Goal: Task Accomplishment & Management: Manage account settings

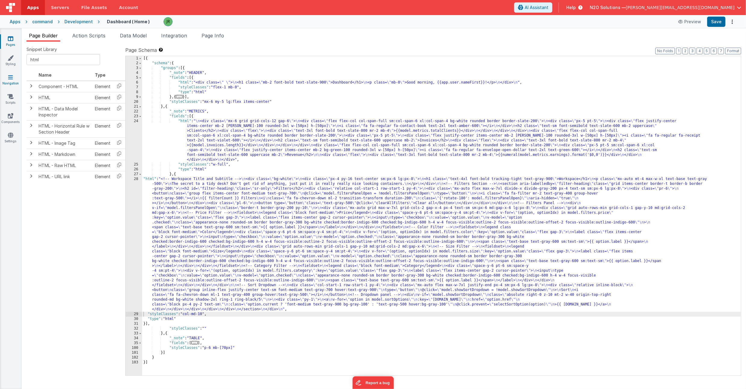
click at [14, 78] on link "Navigation" at bounding box center [11, 80] width 22 height 12
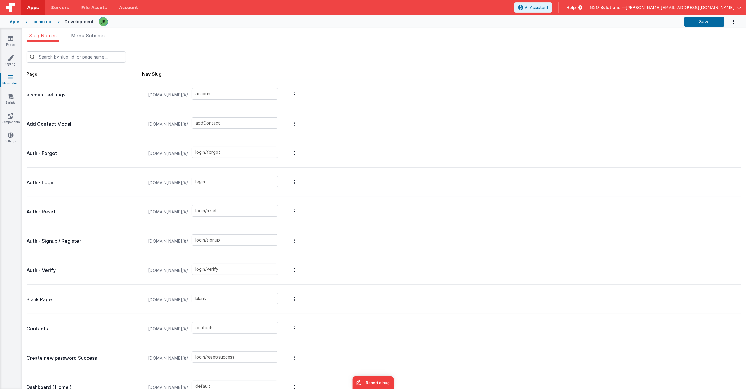
click at [93, 31] on div "Slug Names Menu Schema New Slug Page Nav Slug account settings [DOMAIN_NAME]/#/…" at bounding box center [384, 208] width 725 height 360
click at [77, 36] on span "Menu Schema" at bounding box center [87, 36] width 33 height 6
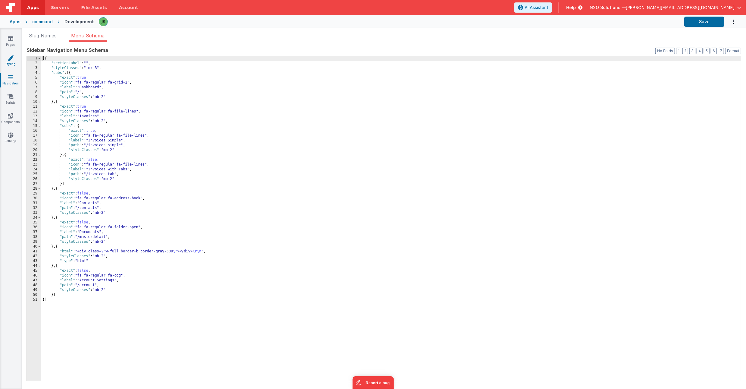
click at [12, 56] on icon at bounding box center [11, 58] width 6 height 6
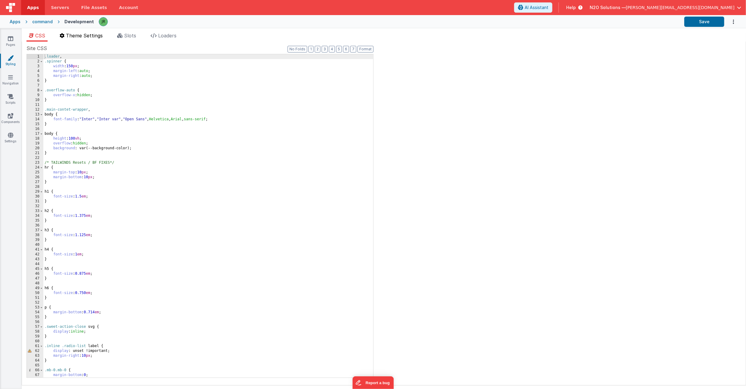
click at [86, 37] on span "Theme Settings" at bounding box center [84, 36] width 37 height 6
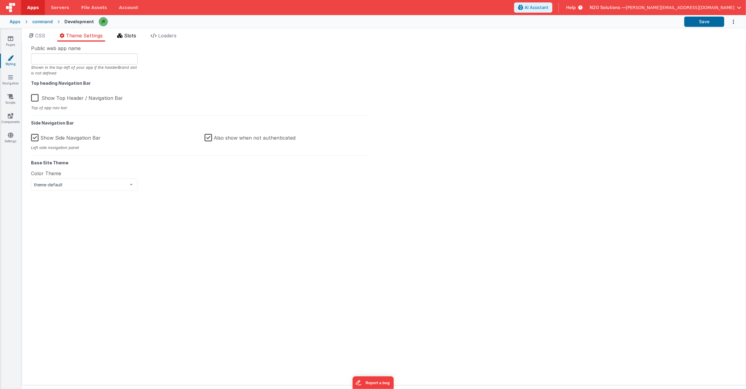
click at [124, 35] on li "Slots" at bounding box center [127, 37] width 24 height 10
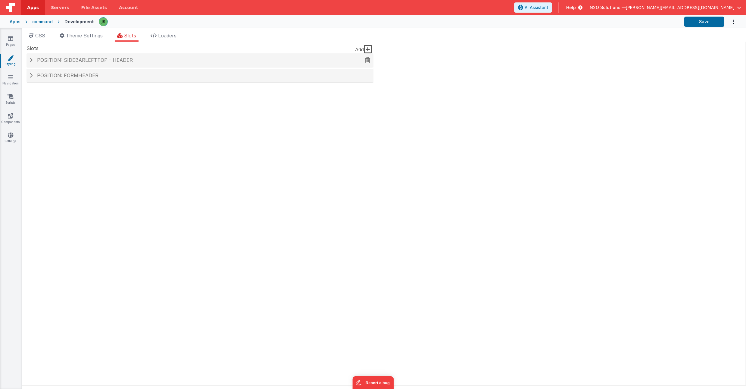
click at [32, 58] on h4 "Position: sidebarLeftTop - header" at bounding box center [200, 60] width 341 height 5
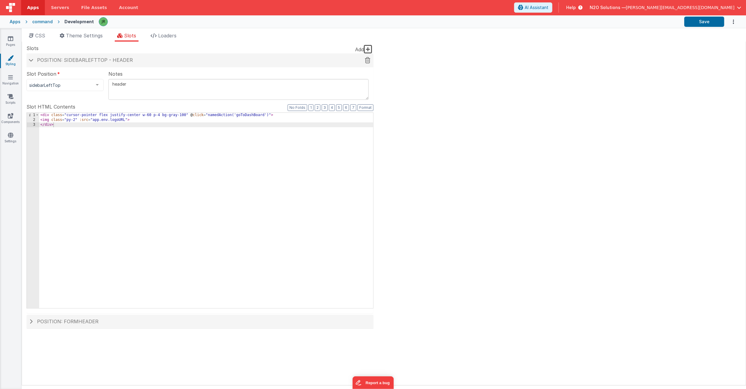
click at [31, 58] on h4 "Position: sidebarLeftTop - header" at bounding box center [200, 60] width 341 height 5
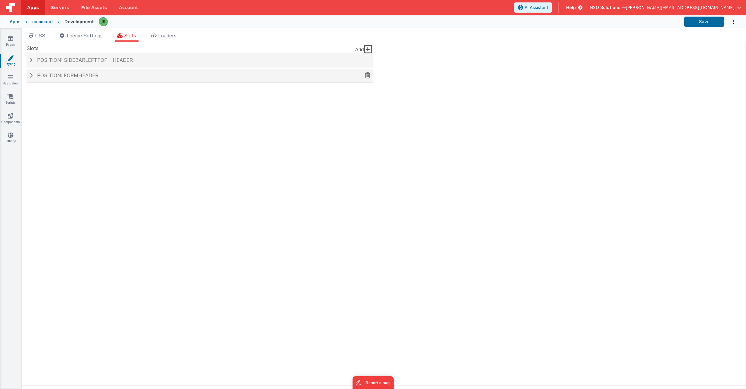
click at [33, 74] on h4 "Position: formHeader" at bounding box center [200, 75] width 341 height 5
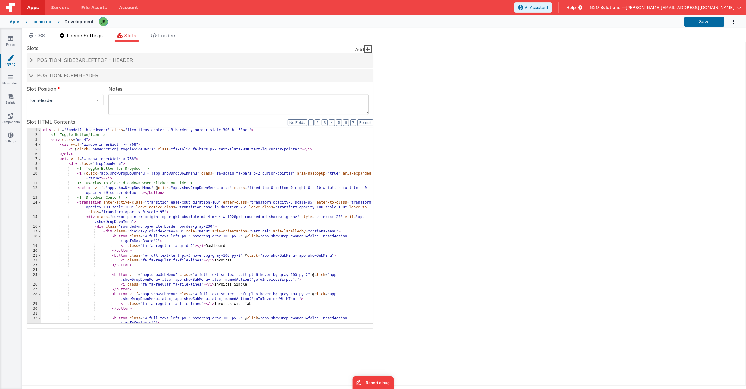
click at [67, 35] on span "Theme Settings" at bounding box center [84, 36] width 37 height 6
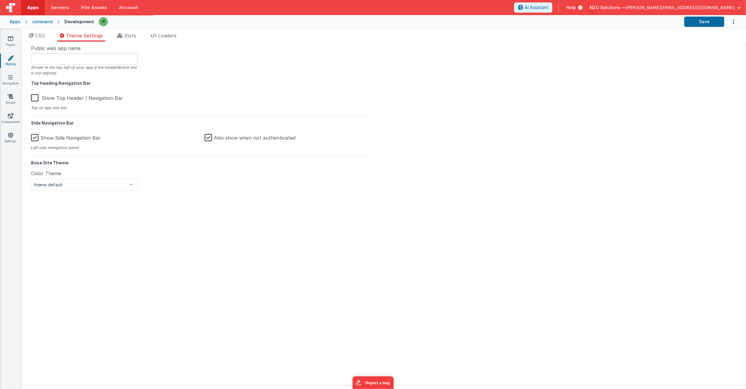
click at [35, 137] on label "Show Side Navigation Bar" at bounding box center [66, 136] width 70 height 13
click at [0, 0] on input "Show Side Navigation Bar" at bounding box center [0, 0] width 0 height 0
click at [692, 24] on button "Save" at bounding box center [705, 22] width 40 height 10
click at [36, 138] on label "Show Side Navigation Bar" at bounding box center [66, 136] width 71 height 13
click at [0, 0] on input "Show Side Navigation Bar" at bounding box center [0, 0] width 0 height 0
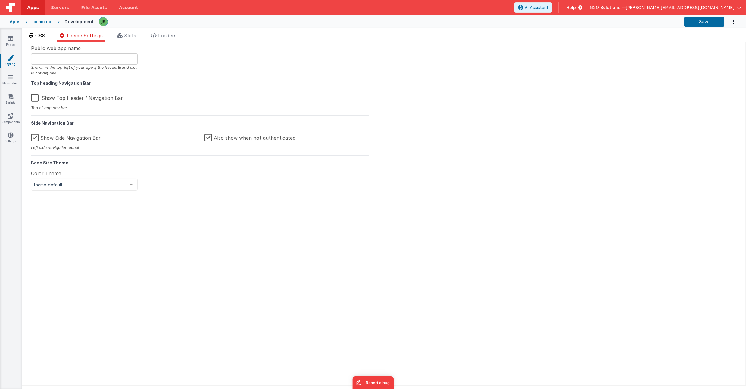
click at [40, 34] on span "CSS" at bounding box center [40, 36] width 10 height 6
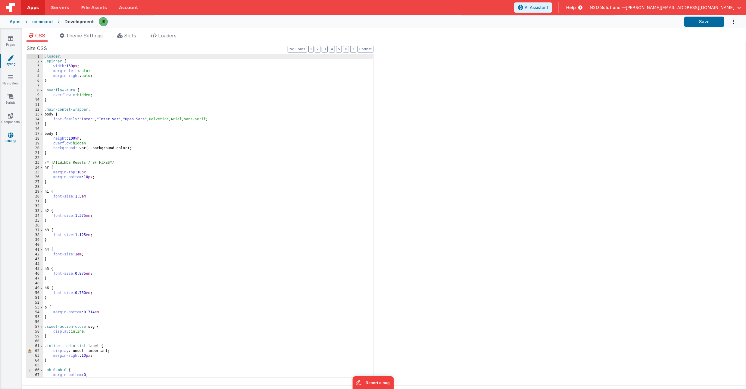
click at [8, 142] on link "Settings" at bounding box center [11, 138] width 22 height 12
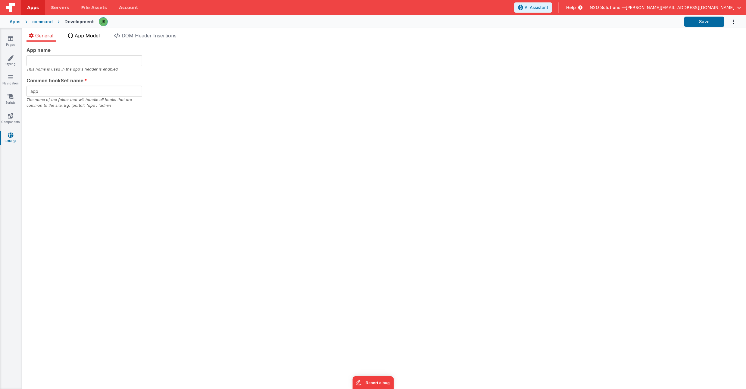
click at [79, 39] on li "App Model" at bounding box center [83, 37] width 37 height 10
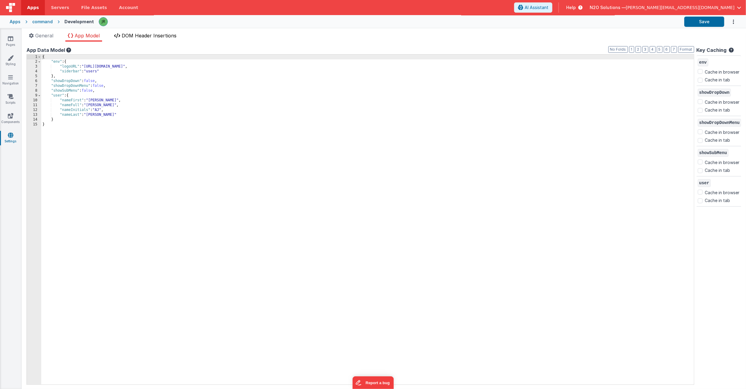
click at [140, 33] on span "DOM Header Insertions" at bounding box center [149, 36] width 55 height 6
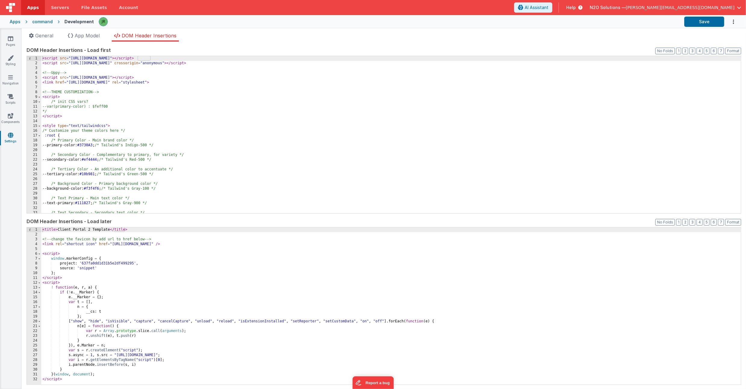
scroll to position [4, 0]
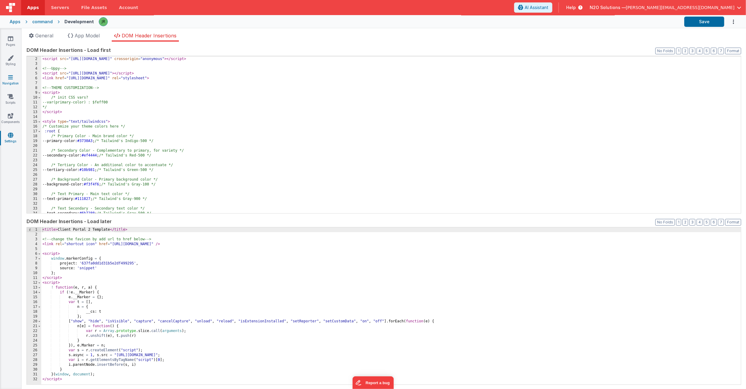
click at [10, 75] on icon at bounding box center [10, 77] width 5 height 6
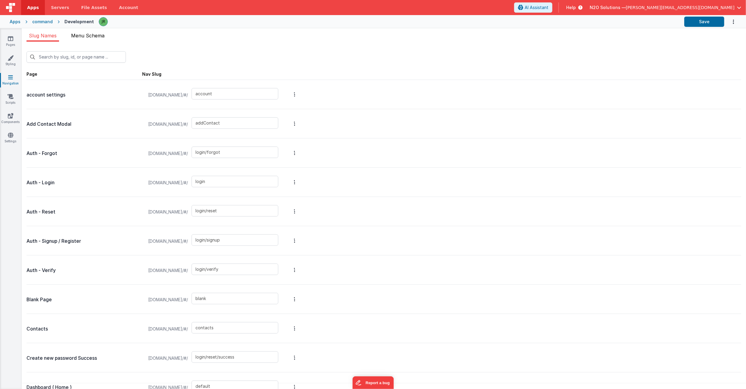
click at [100, 36] on span "Menu Schema" at bounding box center [87, 36] width 33 height 6
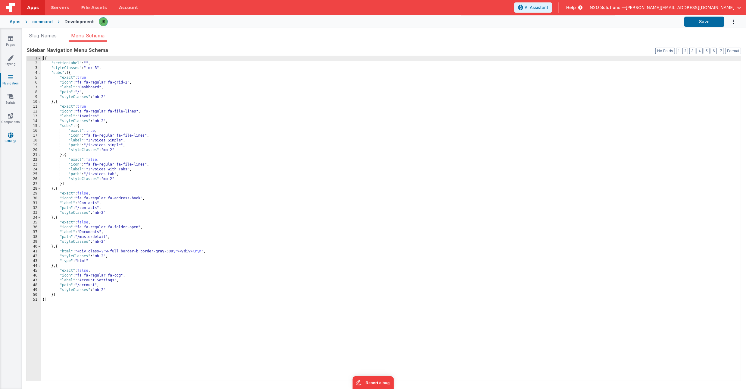
click at [10, 138] on link "Settings" at bounding box center [11, 138] width 22 height 12
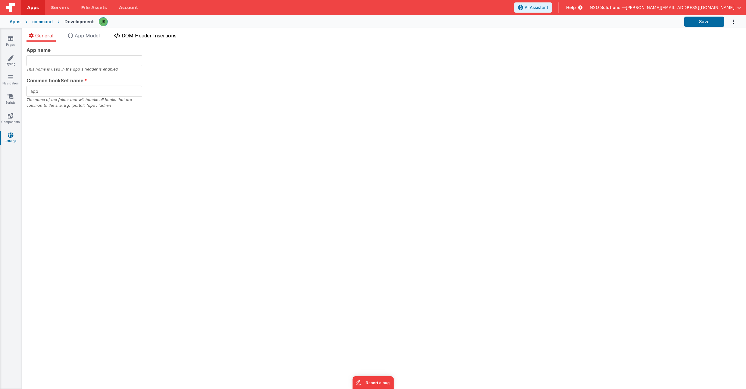
click at [137, 37] on span "DOM Header Insertions" at bounding box center [149, 36] width 55 height 6
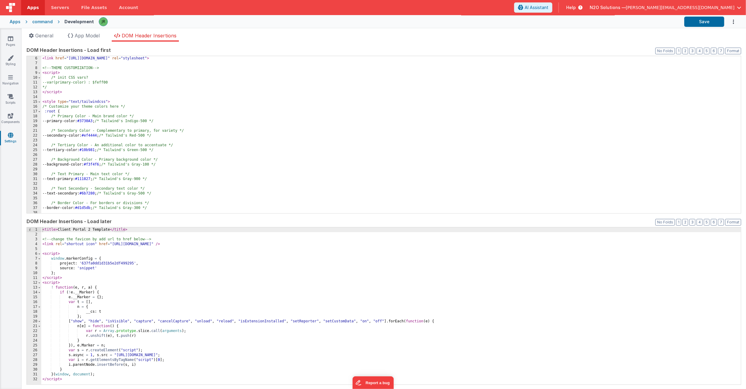
scroll to position [93, 0]
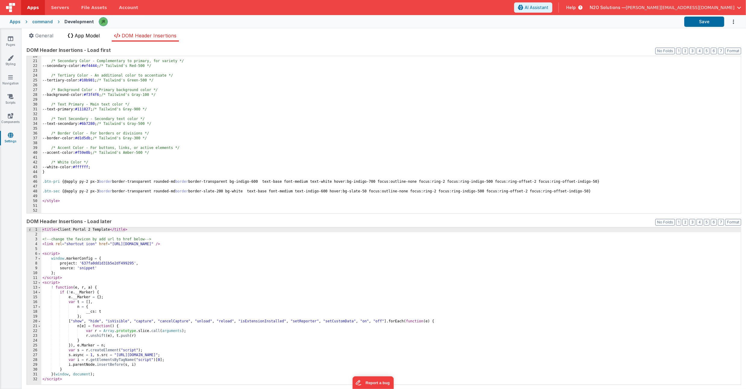
click at [85, 37] on span "App Model" at bounding box center [87, 36] width 25 height 6
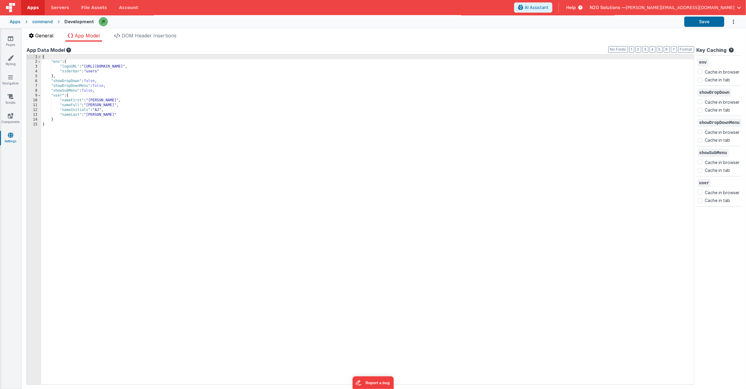
click at [50, 34] on span "General" at bounding box center [44, 36] width 18 height 6
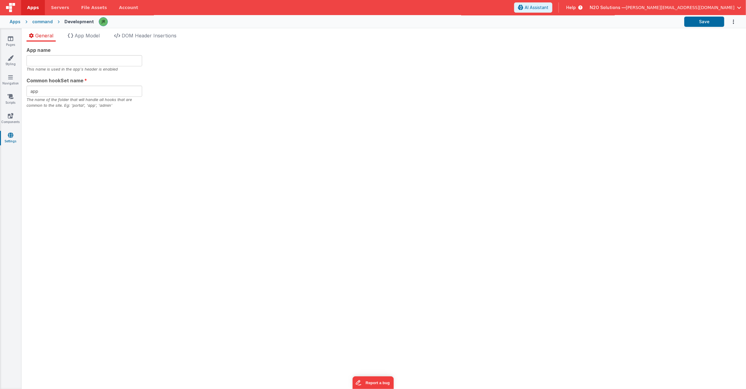
click at [142, 30] on div "General App Model DOM Header Insertions App name This name is used in the app's…" at bounding box center [384, 208] width 725 height 360
click at [137, 34] on span "DOM Header Insertions" at bounding box center [149, 36] width 55 height 6
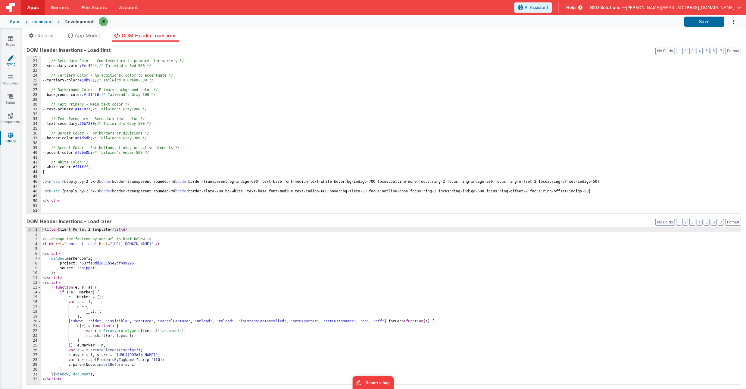
click at [11, 58] on icon at bounding box center [11, 58] width 6 height 6
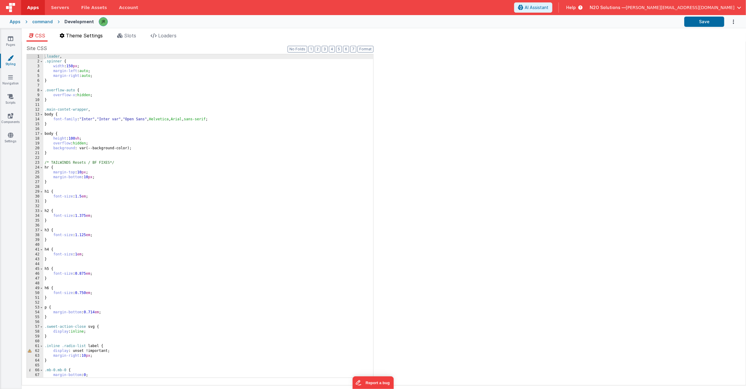
click at [90, 34] on span "Theme Settings" at bounding box center [84, 36] width 37 height 6
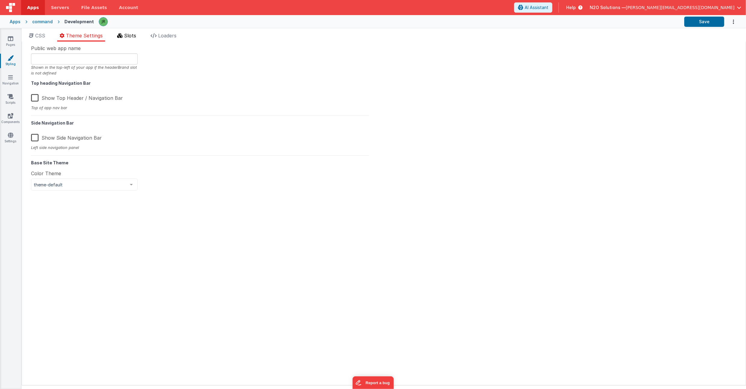
click at [131, 33] on span "Slots" at bounding box center [130, 36] width 12 height 6
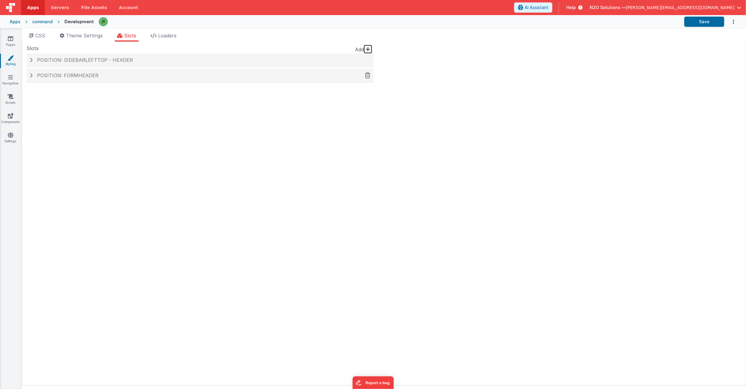
click at [30, 73] on span at bounding box center [31, 75] width 3 height 5
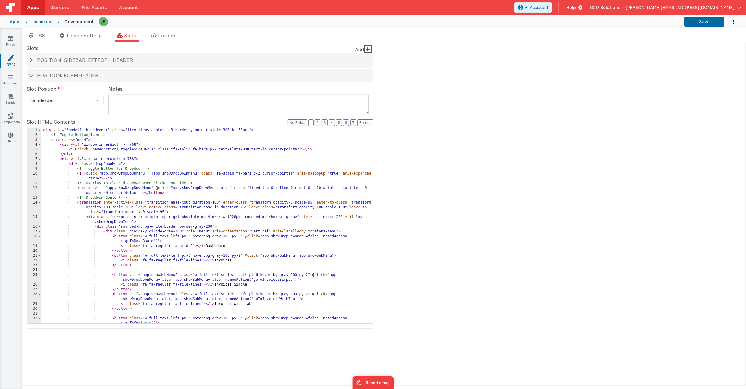
click at [132, 186] on div "< div v-if = "!model?._hideHeader" class = "flex items-center p-3 border-y bord…" at bounding box center [207, 230] width 332 height 205
click at [34, 129] on div "1" at bounding box center [34, 130] width 14 height 5
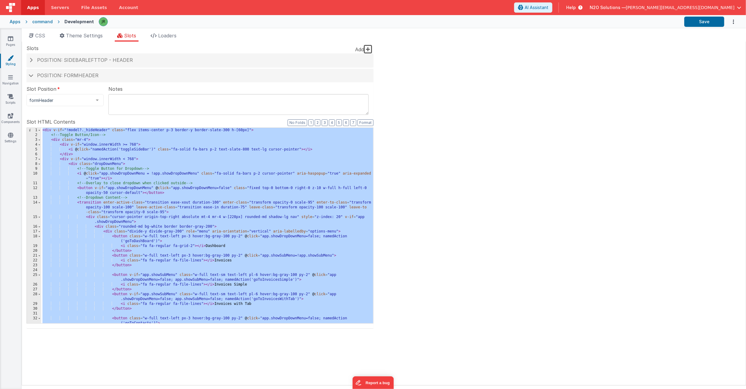
click at [60, 138] on div "< div v-if = "!model?._hideHeader" class = "flex items-center p-3 border-y bord…" at bounding box center [207, 230] width 332 height 205
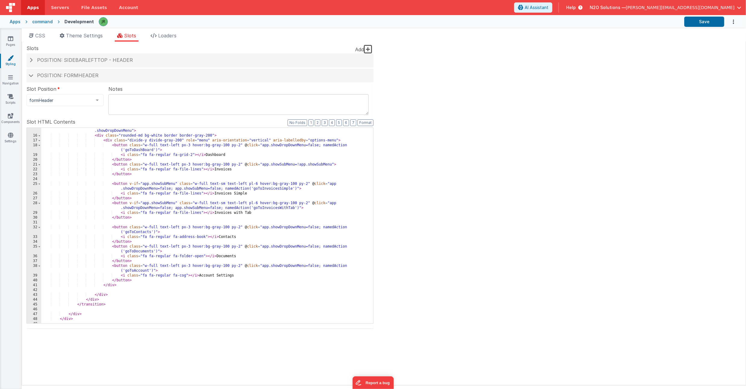
scroll to position [99, 0]
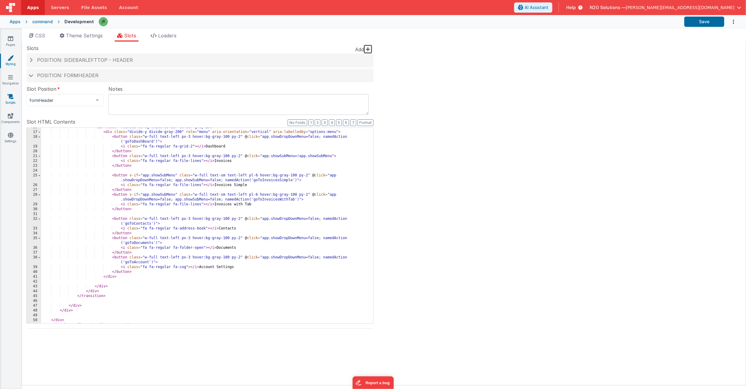
click at [9, 99] on icon at bounding box center [11, 96] width 6 height 6
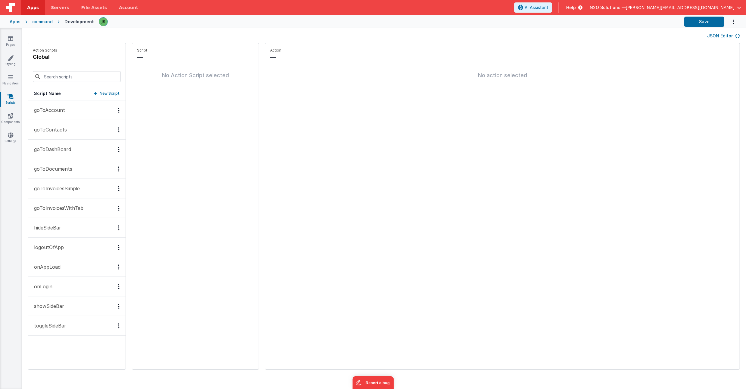
click at [77, 191] on p "goToInvoicesSimple" at bounding box center [54, 188] width 49 height 7
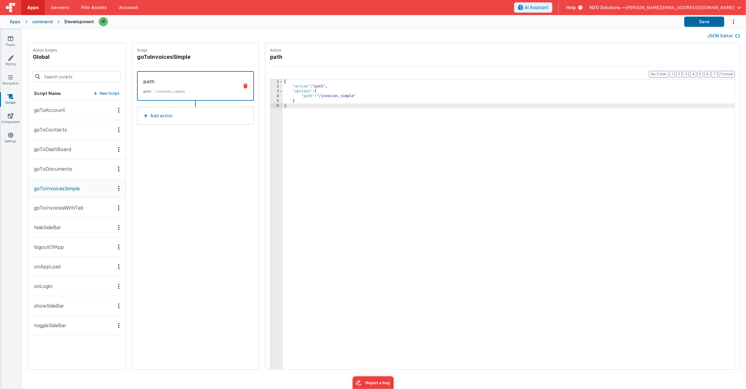
click at [112, 36] on div "JSON Editor" at bounding box center [384, 35] width 713 height 7
